Goal: Information Seeking & Learning: Learn about a topic

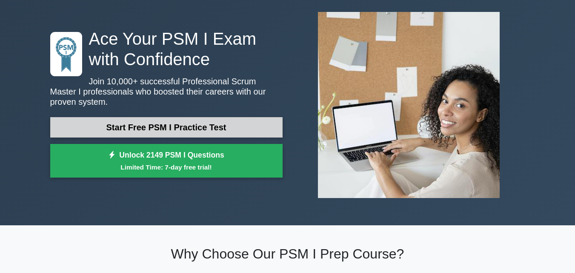
click at [148, 128] on link "Start Free PSM I Practice Test" at bounding box center [166, 127] width 233 height 20
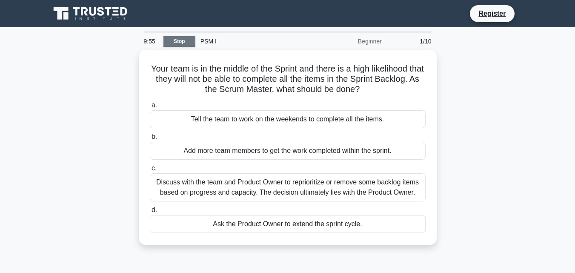
click at [187, 38] on link "Stop" at bounding box center [180, 41] width 32 height 11
click at [180, 37] on link "Stop" at bounding box center [180, 41] width 32 height 11
